Goal: Find specific page/section: Find specific page/section

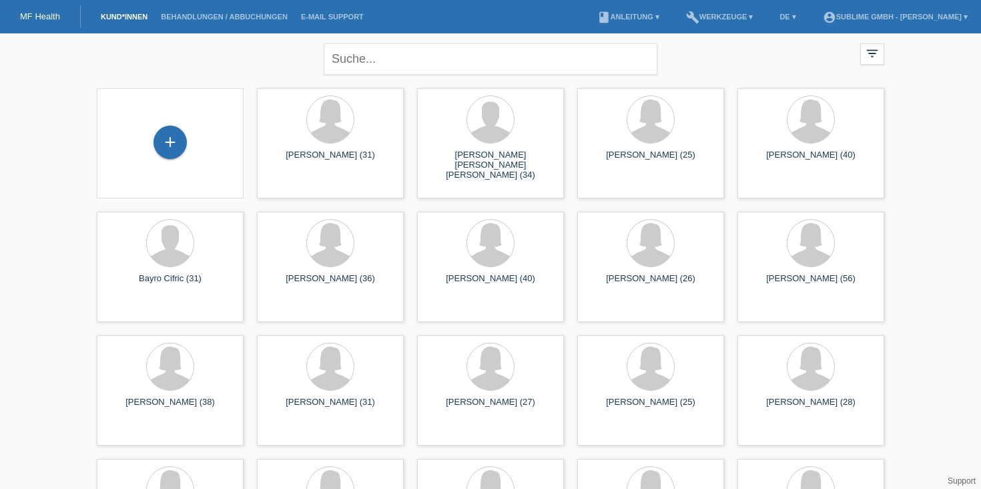
click at [412, 72] on input "text" at bounding box center [491, 58] width 334 height 31
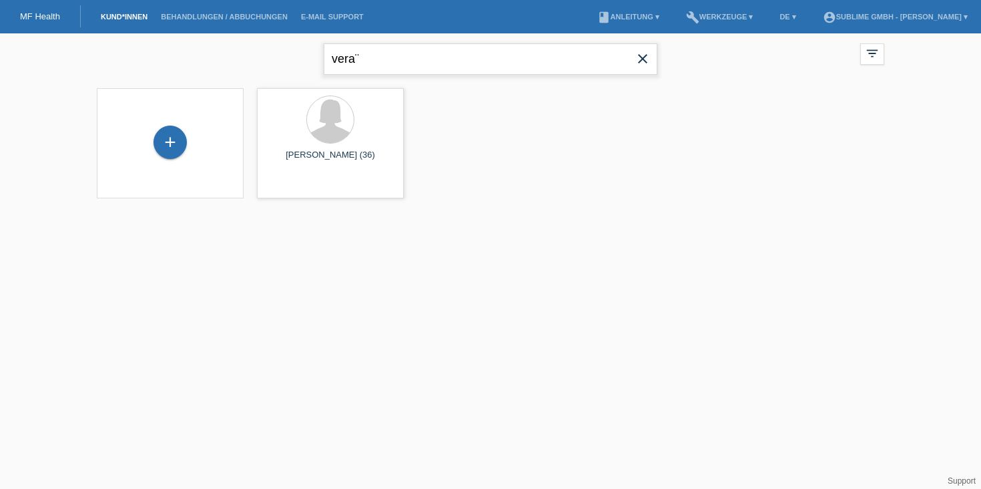
type input "vera"
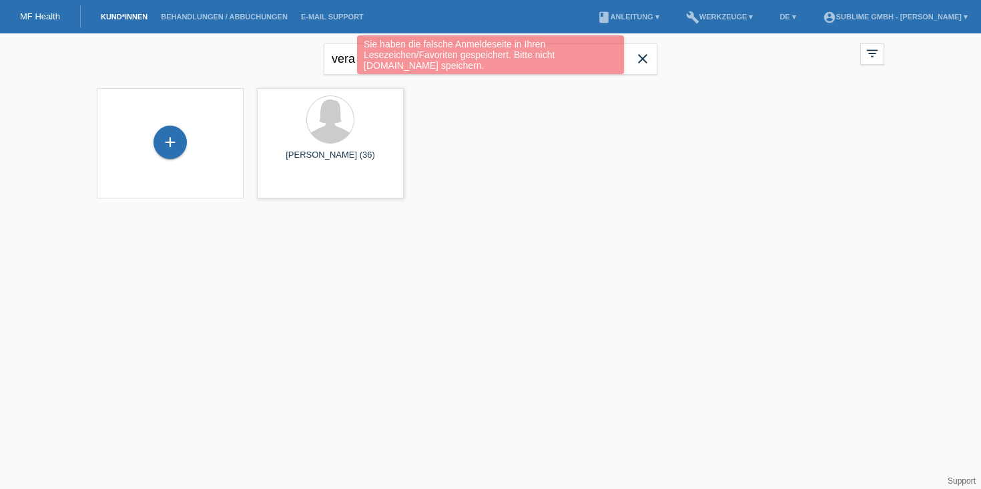
click at [635, 63] on div "Sie haben die falsche Anmeldeseite in Ihren Lesezeichen/Favoriten gespeichert. …" at bounding box center [490, 56] width 589 height 42
click at [647, 59] on div "Sie haben die falsche Anmeldeseite in Ihren Lesezeichen/Favoriten gespeichert. …" at bounding box center [490, 56] width 589 height 42
click at [643, 58] on div "Sie haben die falsche Anmeldeseite in Ihren Lesezeichen/Favoriten gespeichert. …" at bounding box center [490, 56] width 589 height 42
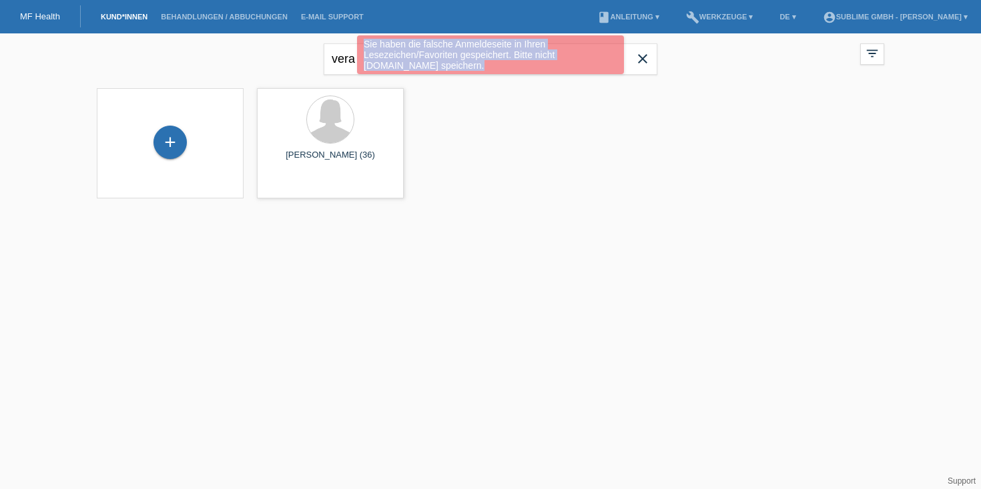
click at [643, 58] on div "Sie haben die falsche Anmeldeseite in Ihren Lesezeichen/Favoriten gespeichert. …" at bounding box center [490, 56] width 589 height 42
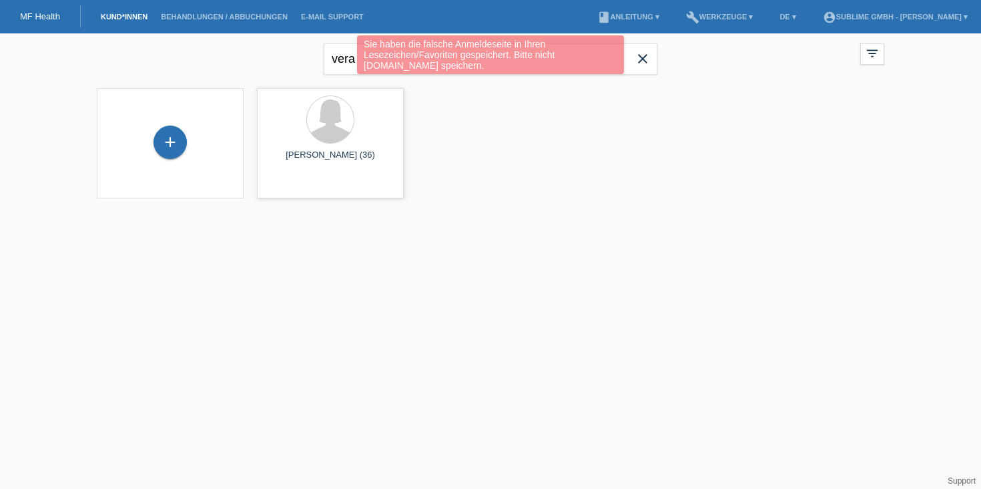
click at [644, 57] on div "Sie haben die falsche Anmeldeseite in Ihren Lesezeichen/Favoriten gespeichert. …" at bounding box center [490, 56] width 589 height 42
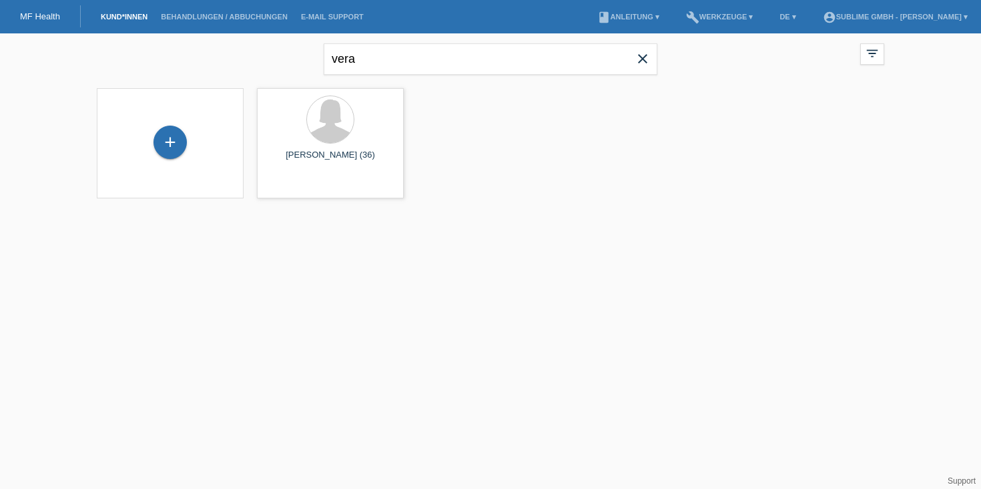
click at [645, 59] on icon "close" at bounding box center [643, 59] width 16 height 16
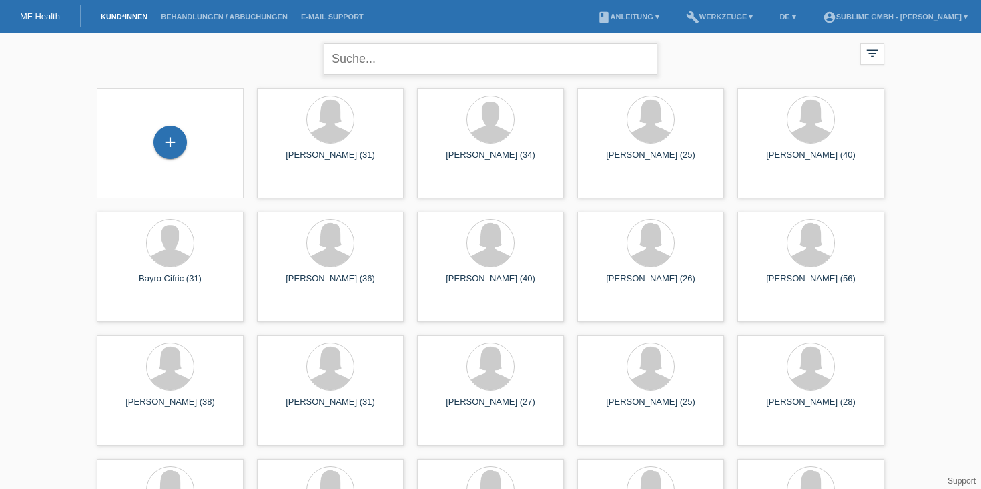
click at [450, 56] on input "text" at bounding box center [491, 58] width 334 height 31
click at [742, 76] on div "close filter_list view_module Alle Kund*innen anzeigen star Markierte Kund*inne…" at bounding box center [490, 57] width 801 height 48
click at [560, 57] on input "text" at bounding box center [491, 58] width 334 height 31
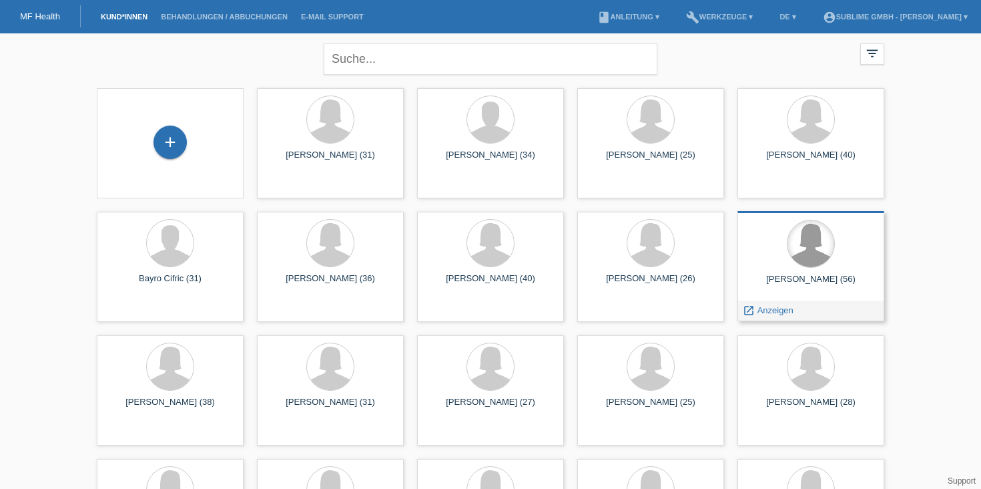
click at [814, 266] on div at bounding box center [811, 243] width 47 height 47
click at [775, 311] on span "Anzeigen" at bounding box center [776, 310] width 36 height 10
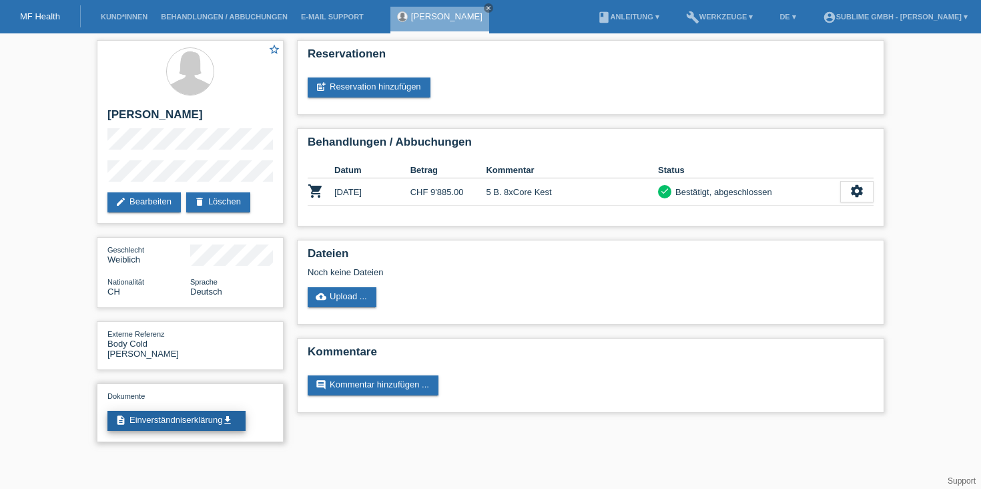
click at [202, 411] on link "description Einverständniserklärung get_app" at bounding box center [176, 421] width 138 height 20
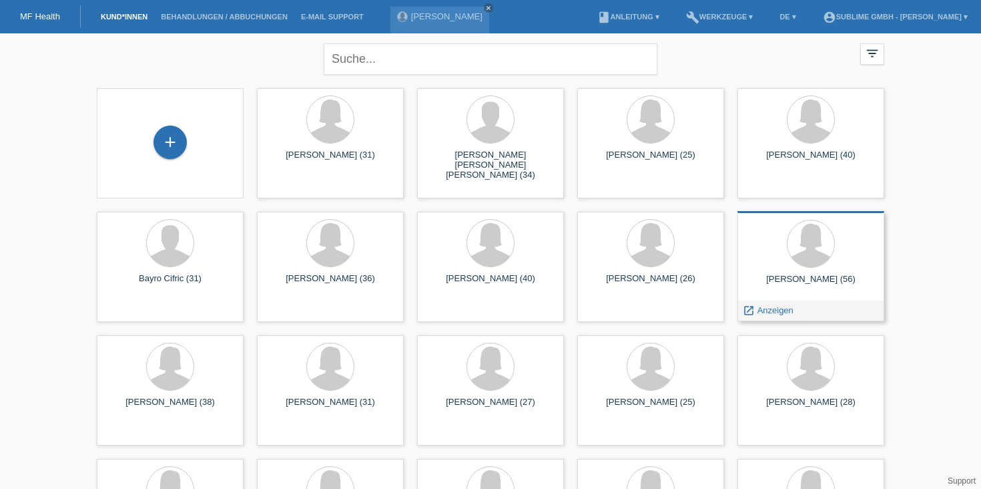
click at [783, 254] on div at bounding box center [810, 245] width 125 height 50
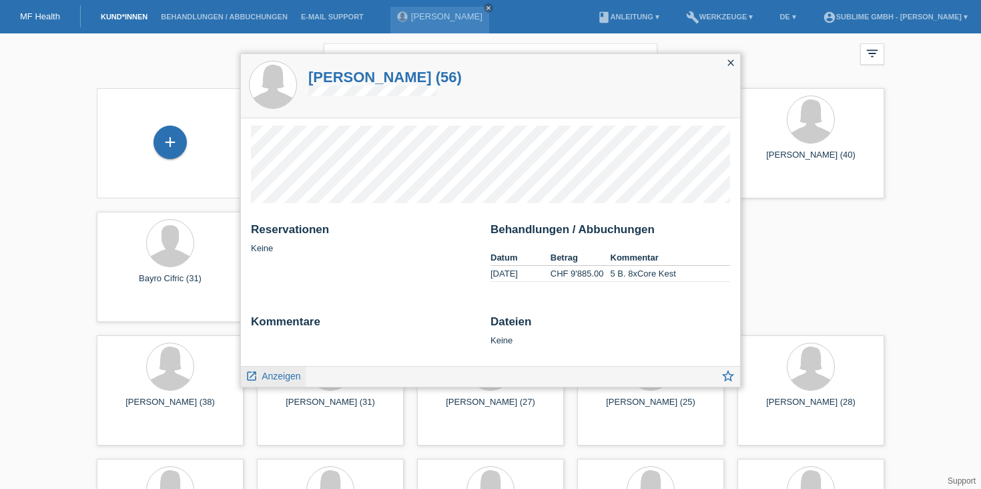
click at [284, 376] on span "Anzeigen" at bounding box center [281, 375] width 39 height 11
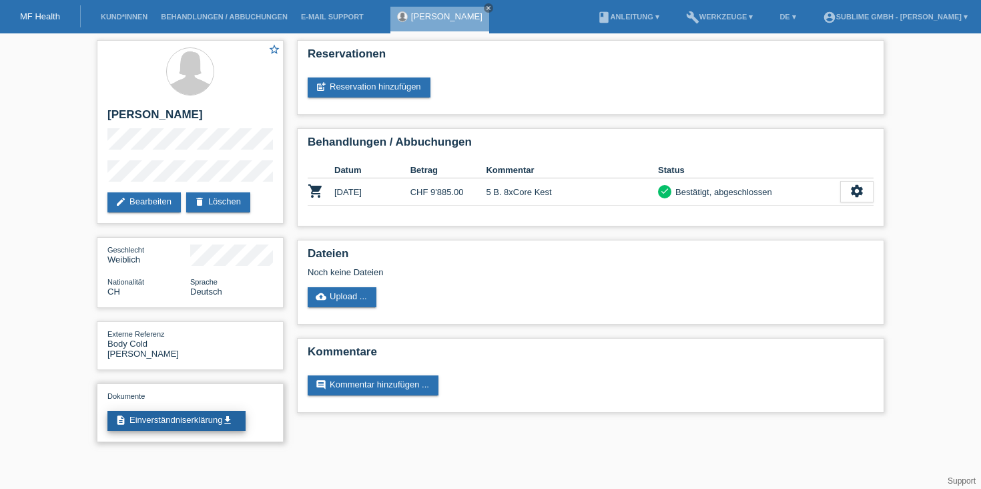
click at [180, 424] on link "description Einverständniserklärung get_app" at bounding box center [176, 421] width 138 height 20
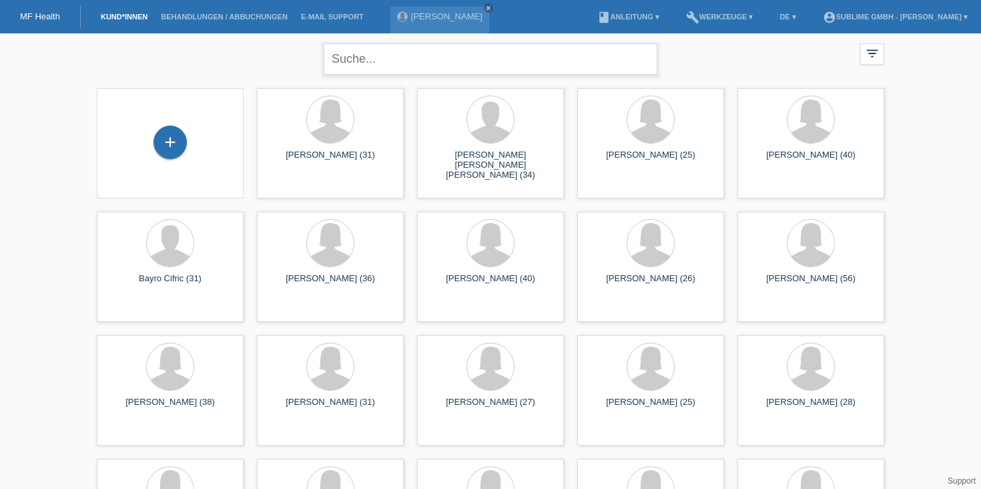
click at [455, 65] on input "text" at bounding box center [491, 58] width 334 height 31
type input "priska"
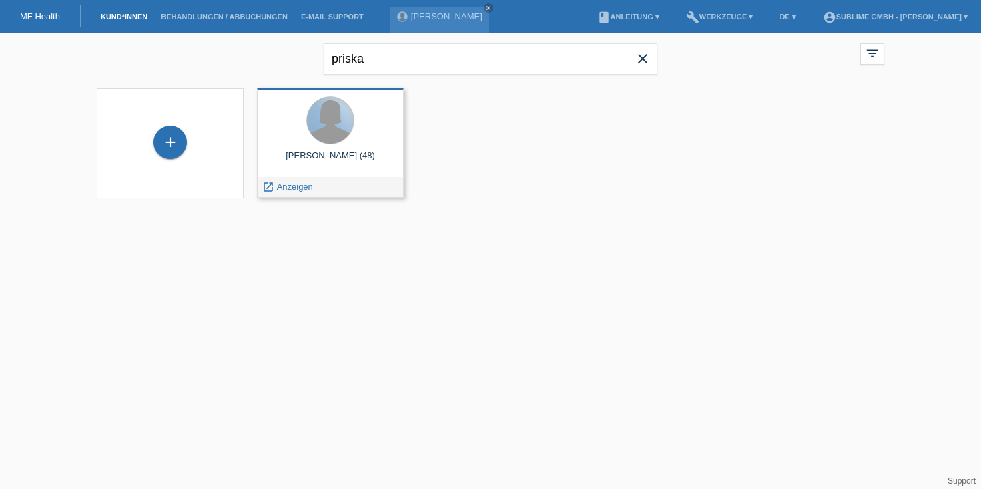
click at [325, 136] on div at bounding box center [330, 120] width 47 height 47
click at [302, 194] on div "launch Anzeigen" at bounding box center [288, 187] width 60 height 20
click at [300, 190] on span "Anzeigen" at bounding box center [295, 187] width 36 height 10
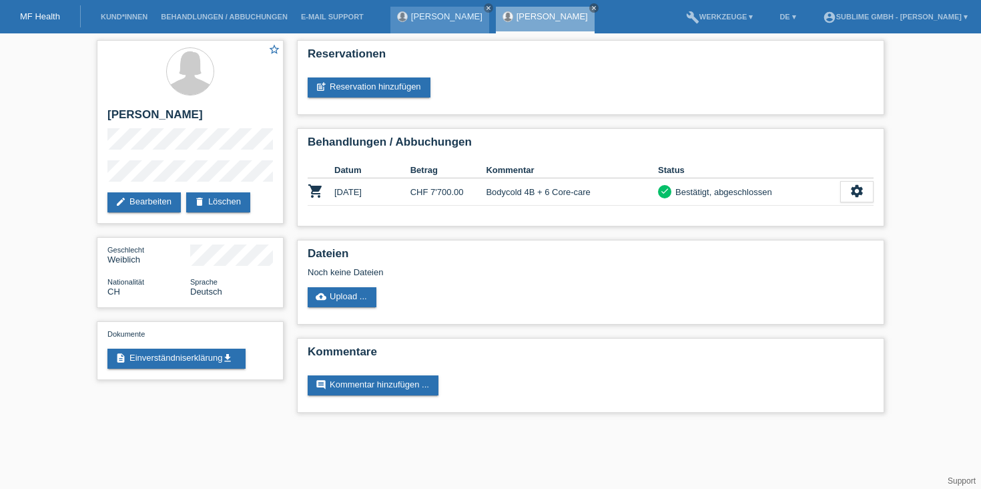
click at [454, 21] on div "[PERSON_NAME] close" at bounding box center [439, 20] width 99 height 27
click at [437, 17] on link "[PERSON_NAME]" at bounding box center [446, 16] width 71 height 10
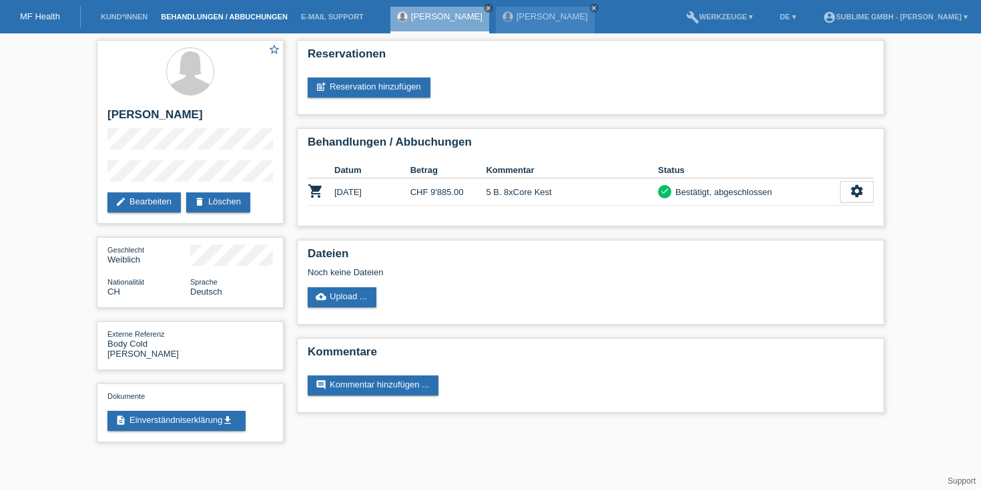
click at [204, 21] on link "Behandlungen / Abbuchungen" at bounding box center [224, 17] width 140 height 8
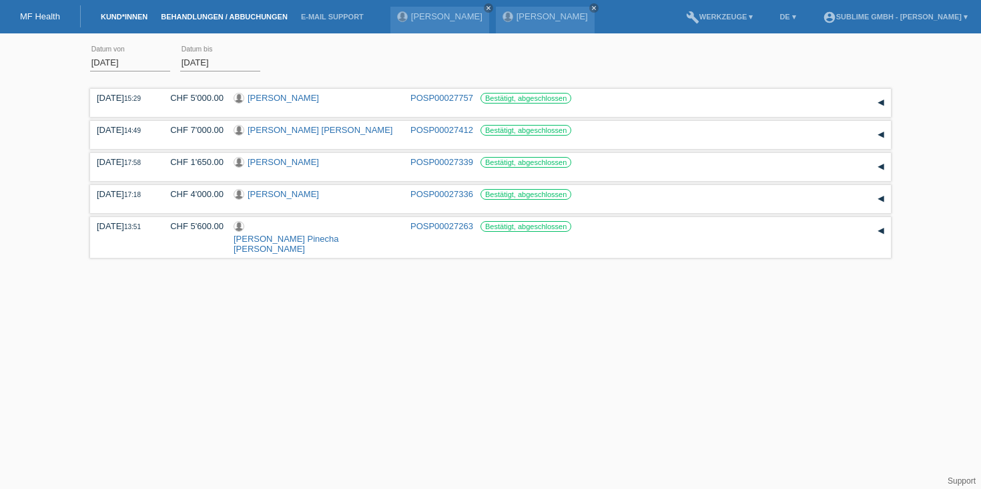
click at [111, 19] on link "Kund*innen" at bounding box center [124, 17] width 60 height 8
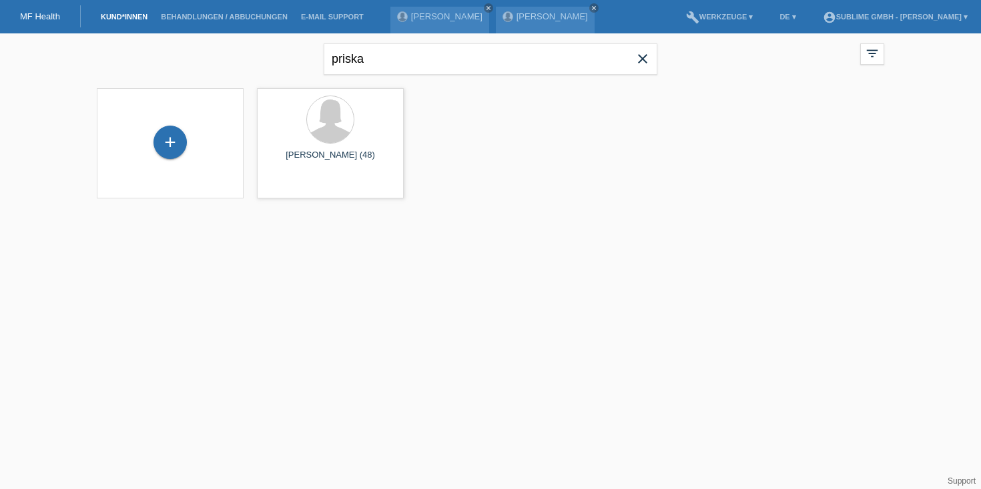
click at [651, 66] on span "close" at bounding box center [642, 60] width 27 height 20
click at [603, 61] on input "text" at bounding box center [491, 58] width 334 height 31
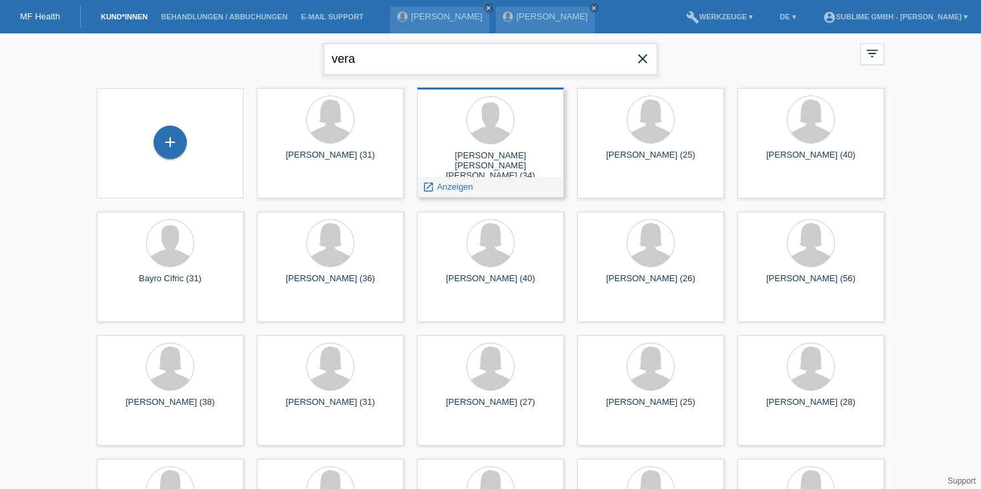
type input "vera"
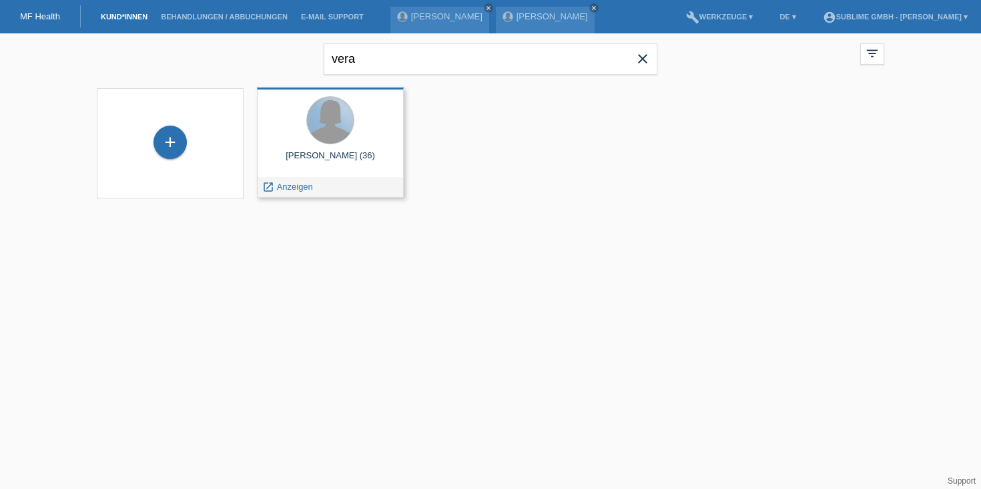
click at [330, 138] on div at bounding box center [330, 120] width 47 height 47
click at [330, 170] on div "[PERSON_NAME] (36)" at bounding box center [330, 160] width 125 height 21
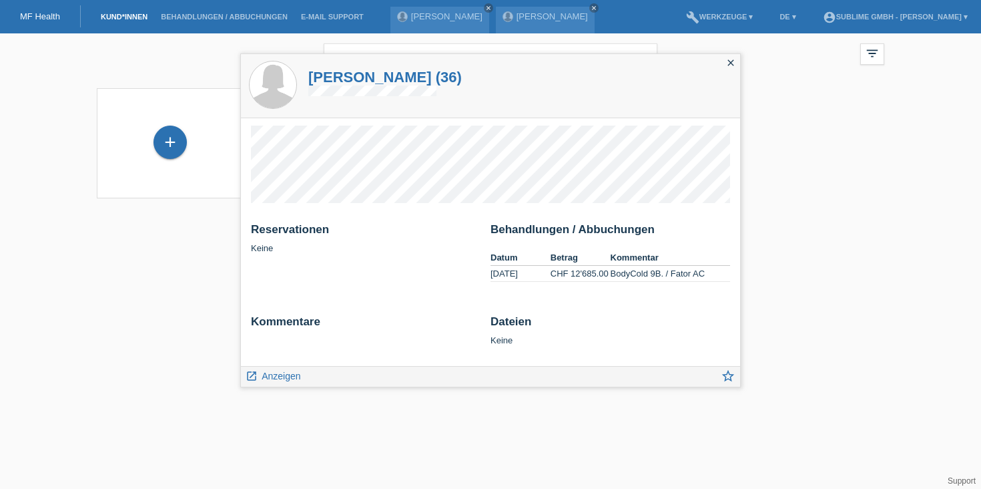
click at [130, 21] on li "Kund*innen" at bounding box center [124, 17] width 60 height 34
click at [732, 62] on icon "close" at bounding box center [731, 62] width 11 height 11
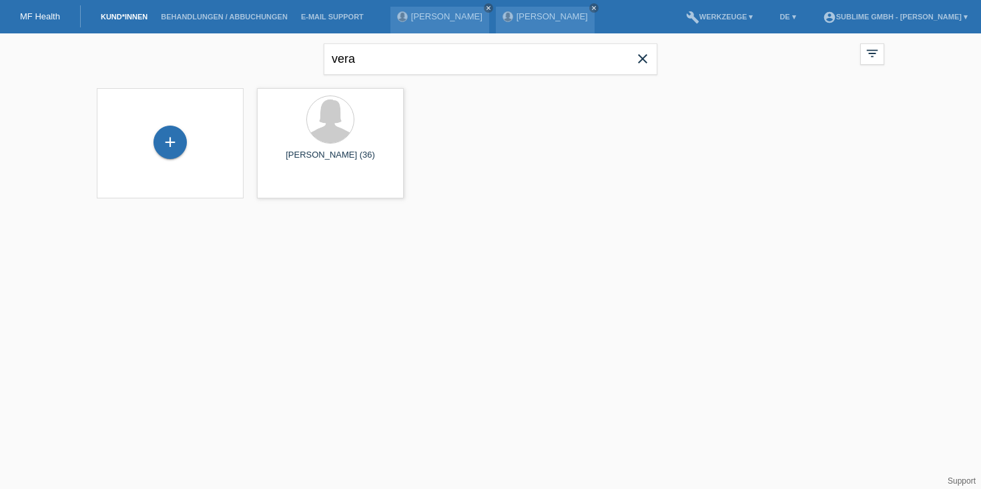
click at [635, 58] on icon "close" at bounding box center [643, 59] width 16 height 16
click at [485, 9] on icon "close" at bounding box center [488, 8] width 7 height 7
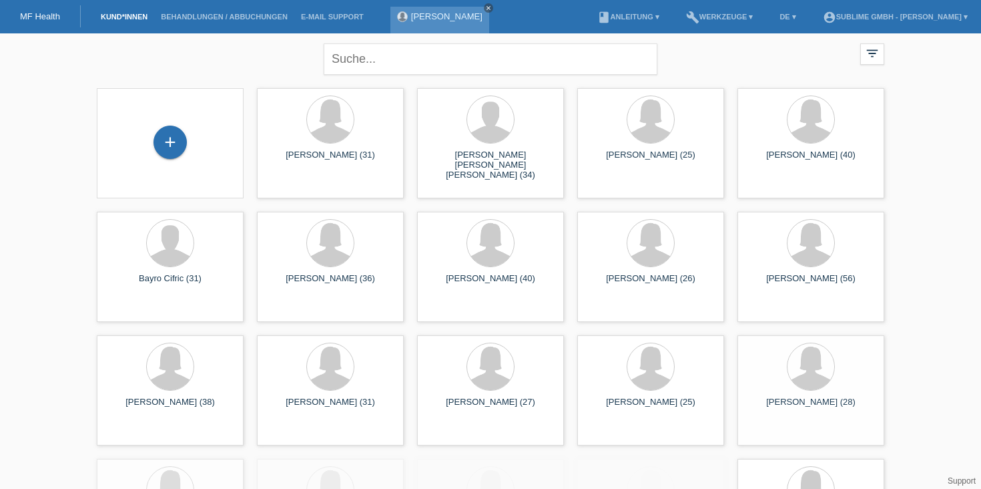
click at [485, 7] on icon "close" at bounding box center [488, 8] width 7 height 7
click at [635, 19] on link "book Anleitung ▾" at bounding box center [628, 17] width 75 height 8
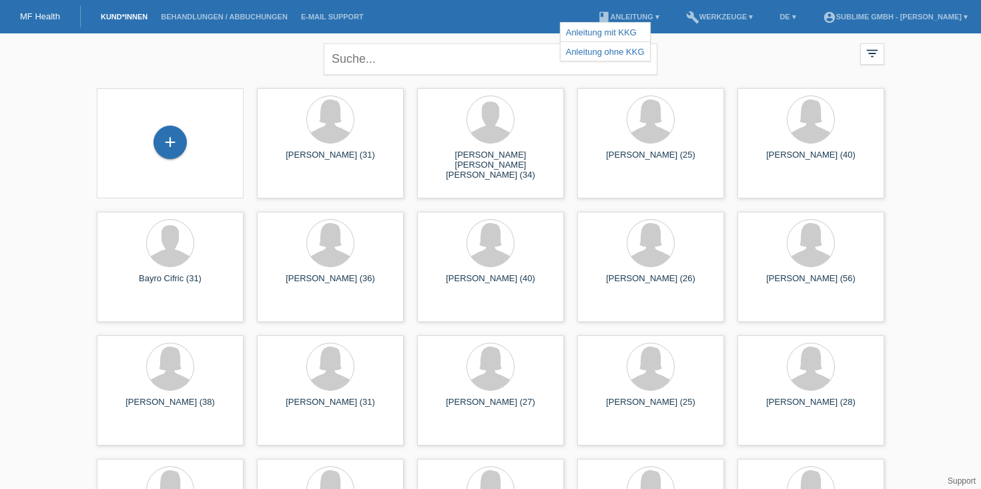
click at [728, 78] on div "close filter_list view_module Alle Kund*innen anzeigen star Markierte Kund*inne…" at bounding box center [490, 57] width 801 height 48
click at [641, 15] on link "book Anleitung ▾" at bounding box center [628, 17] width 75 height 8
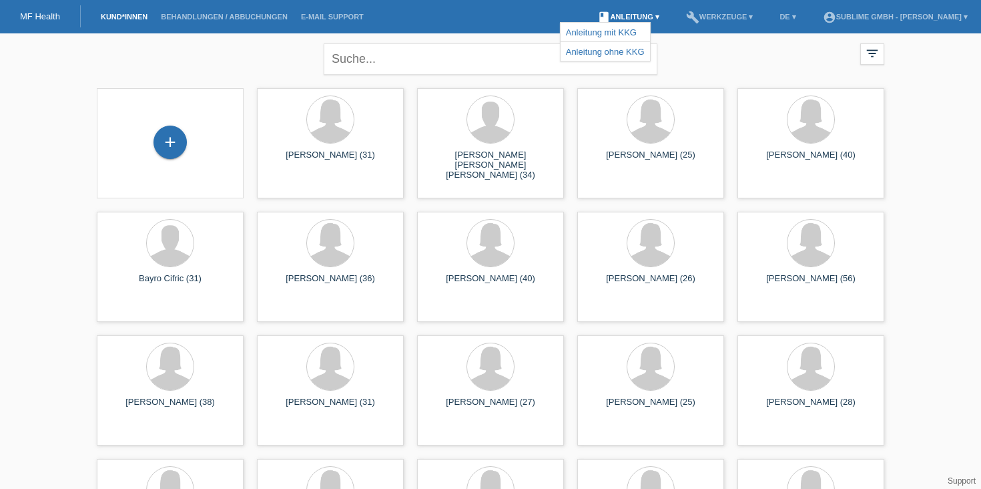
click at [641, 15] on link "book Anleitung ▾" at bounding box center [628, 17] width 75 height 8
